Goal: Navigation & Orientation: Find specific page/section

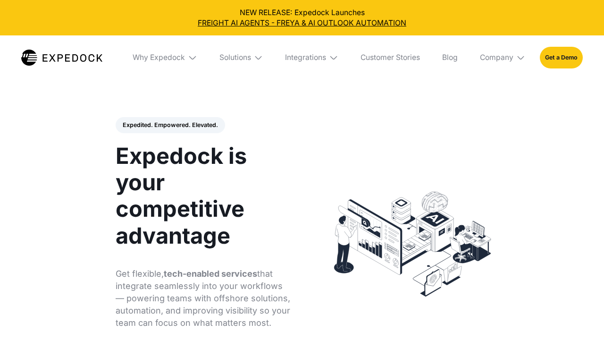
select select
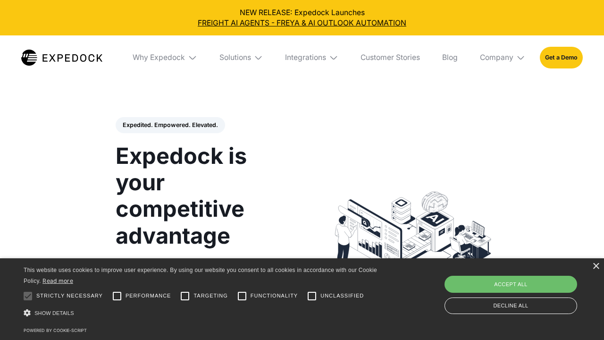
click at [596, 272] on div "× This website uses cookies to improve user experience. By using our website yo…" at bounding box center [302, 299] width 604 height 82
click at [593, 265] on div "×" at bounding box center [596, 266] width 7 height 7
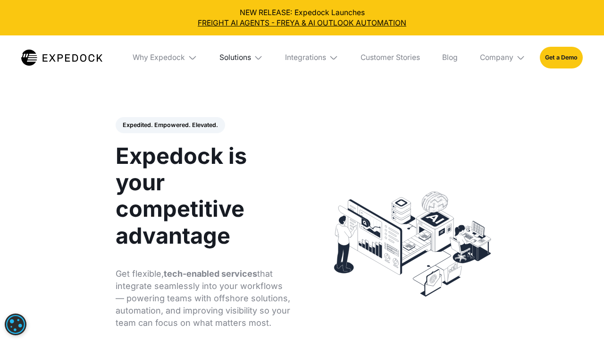
click at [247, 53] on div "Solutions" at bounding box center [236, 57] width 32 height 9
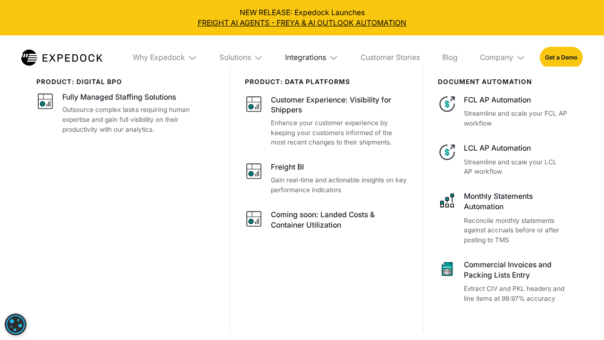
click at [305, 56] on div "Integrations" at bounding box center [305, 57] width 41 height 9
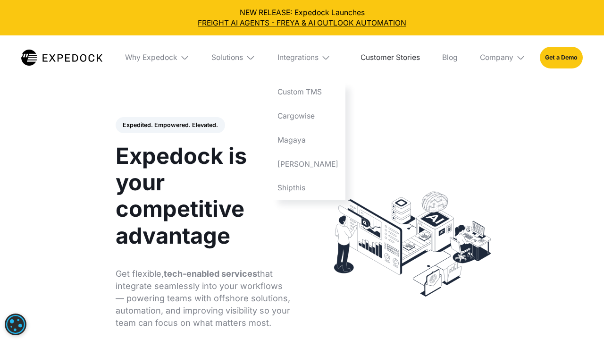
click at [388, 59] on link "Customer Stories" at bounding box center [390, 57] width 74 height 44
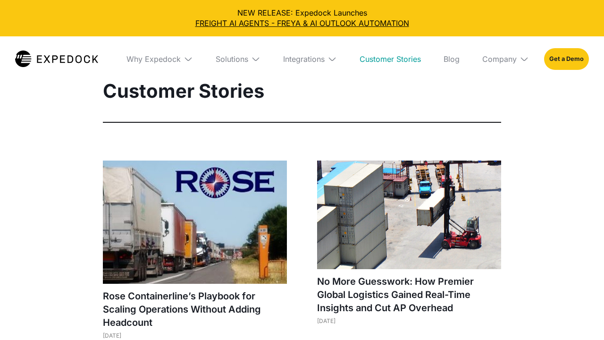
select select
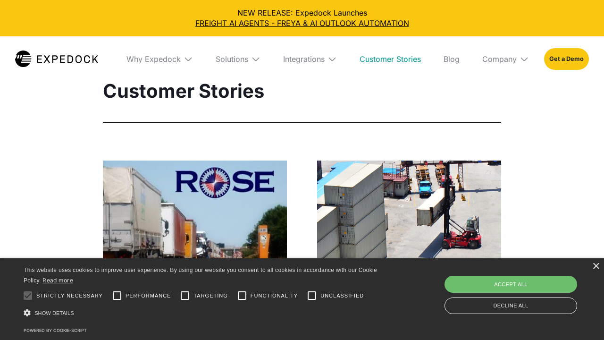
click at [78, 64] on img at bounding box center [56, 59] width 83 height 17
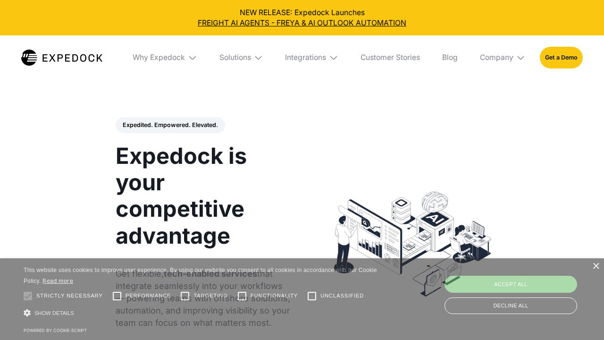
select select
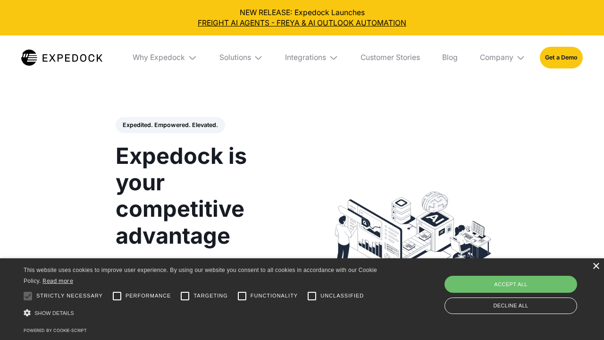
click at [598, 269] on div "×" at bounding box center [596, 266] width 7 height 7
